Goal: Information Seeking & Learning: Compare options

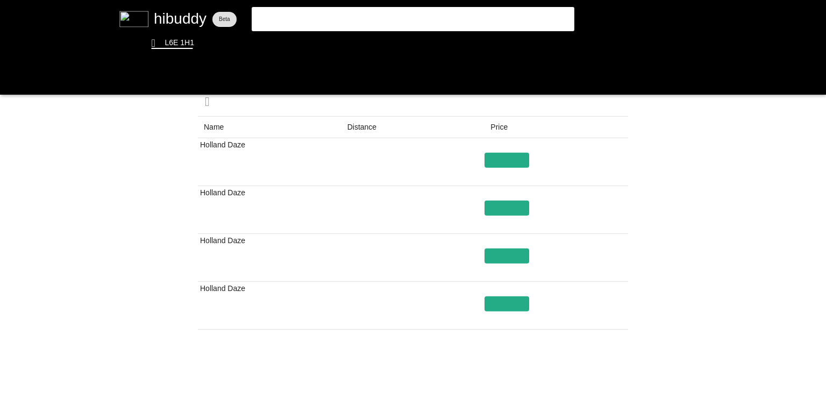
click at [300, 54] on flt-glass-pane at bounding box center [413, 198] width 826 height 397
click at [300, 48] on flt-glass-pane at bounding box center [413, 198] width 826 height 397
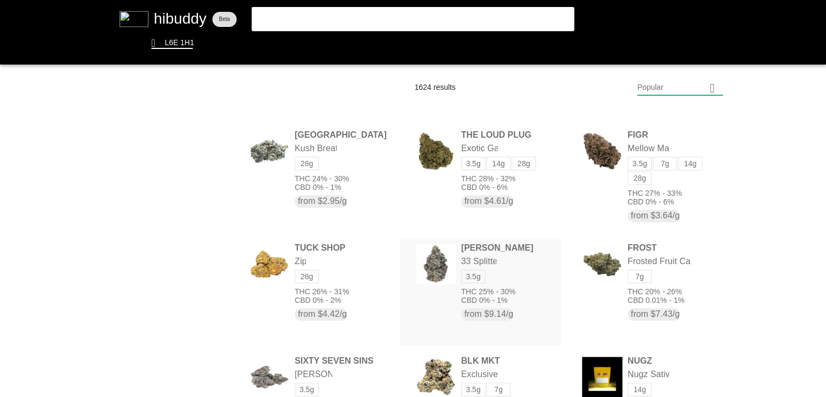
click at [506, 328] on flt-glass-pane at bounding box center [413, 198] width 826 height 397
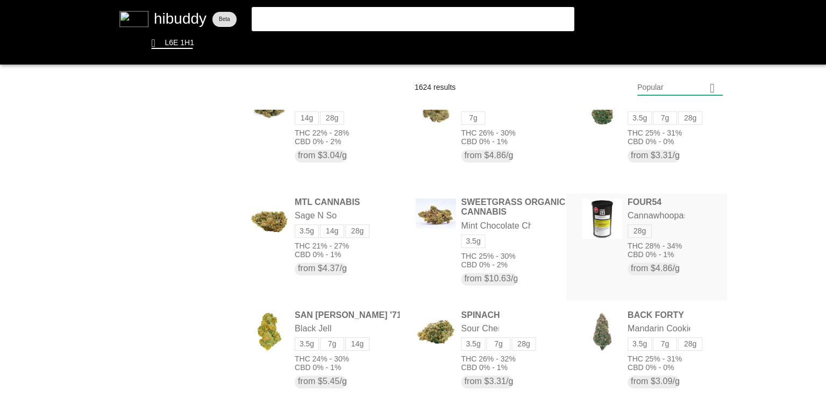
click at [597, 218] on flt-glass-pane at bounding box center [413, 198] width 826 height 397
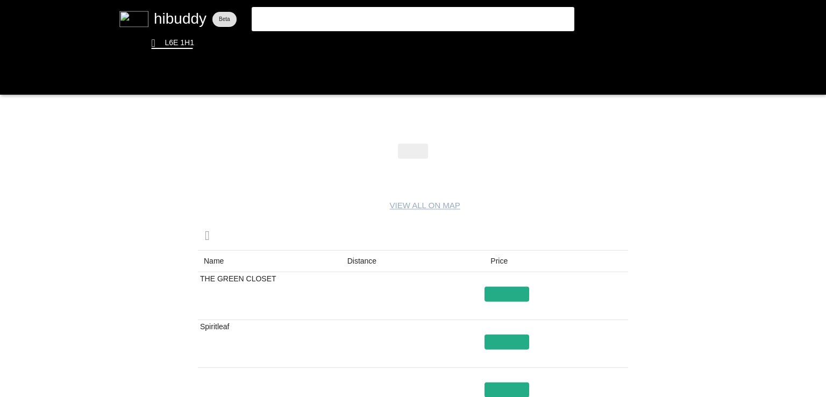
click at [362, 267] on flt-glass-pane at bounding box center [413, 198] width 826 height 397
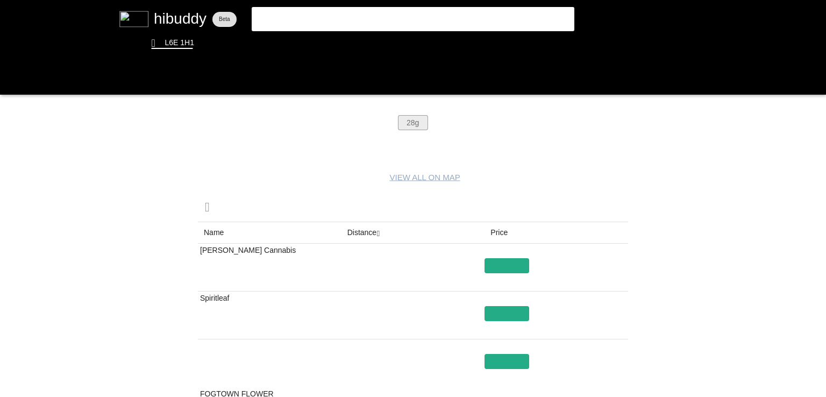
click at [413, 121] on flt-glass-pane at bounding box center [413, 198] width 826 height 397
